Goal: Information Seeking & Learning: Learn about a topic

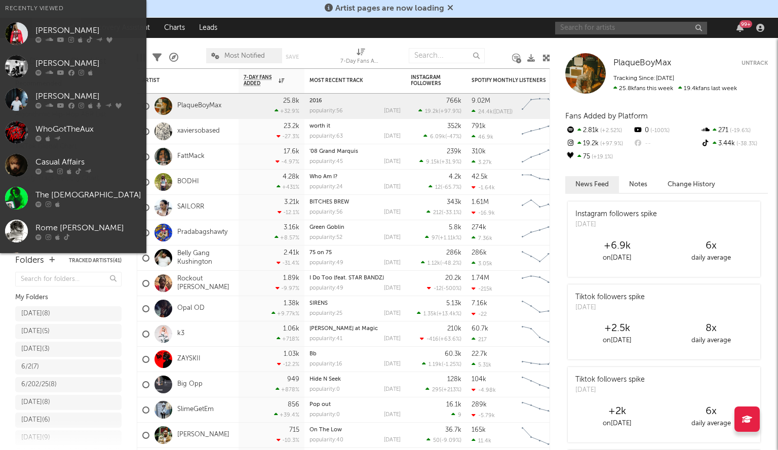
click at [575, 26] on input "text" at bounding box center [631, 28] width 152 height 13
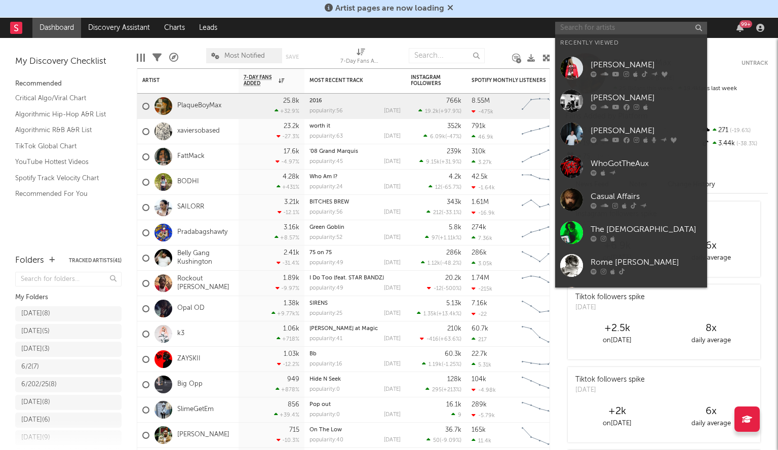
paste input "[PERSON_NAME] Class"
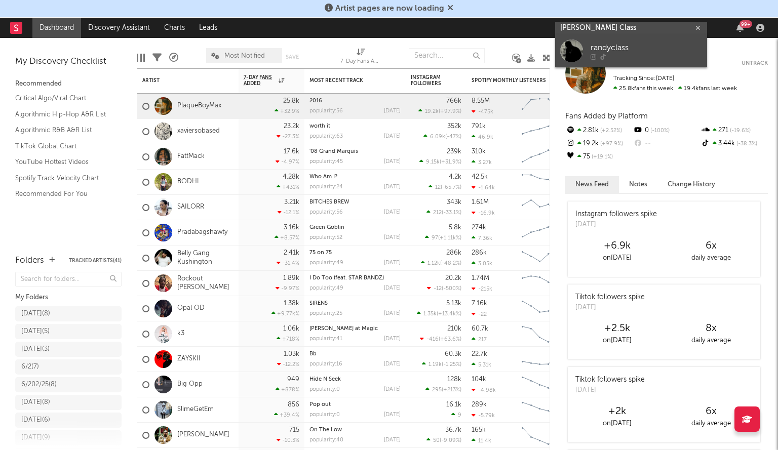
type input "[PERSON_NAME] Class"
click at [580, 47] on div at bounding box center [571, 50] width 23 height 23
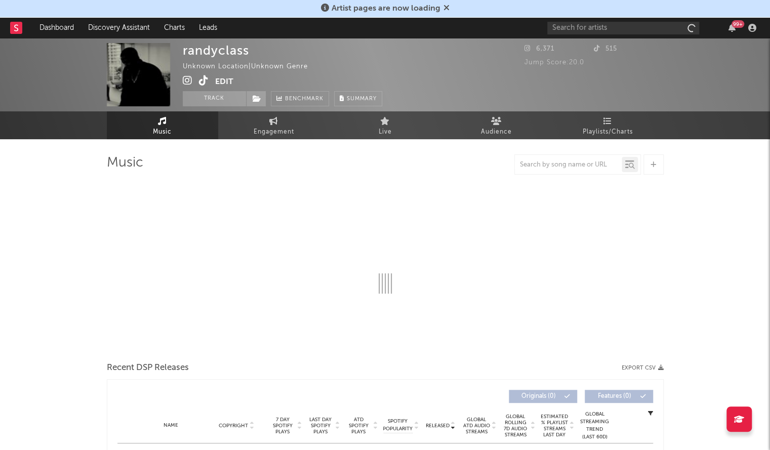
select select "1w"
